Goal: Transaction & Acquisition: Purchase product/service

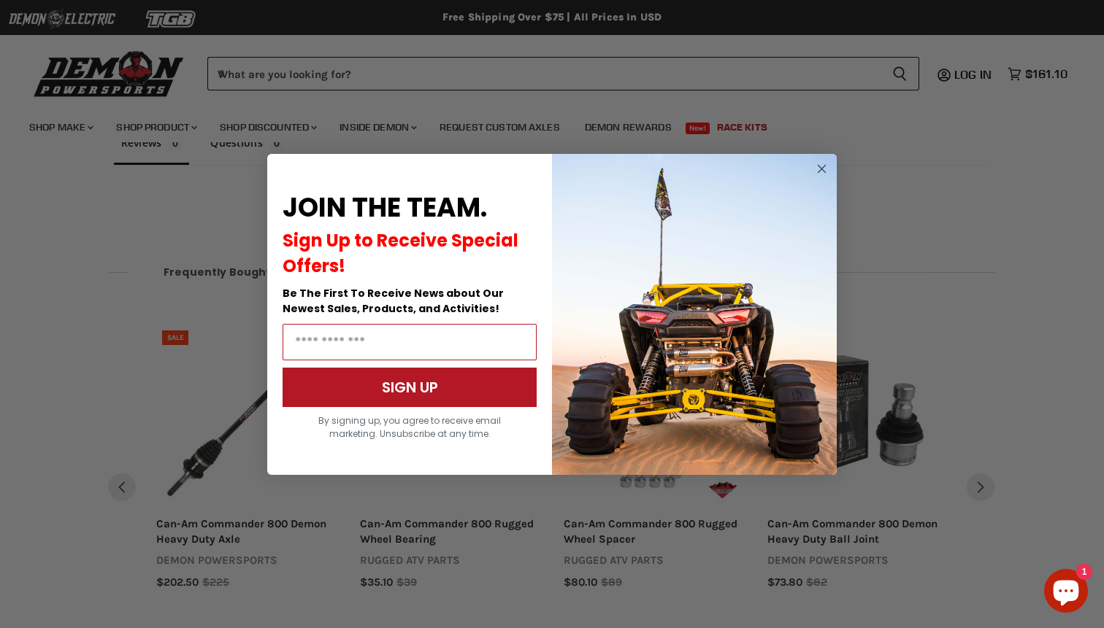
scroll to position [1033, 0]
